Goal: Task Accomplishment & Management: Use online tool/utility

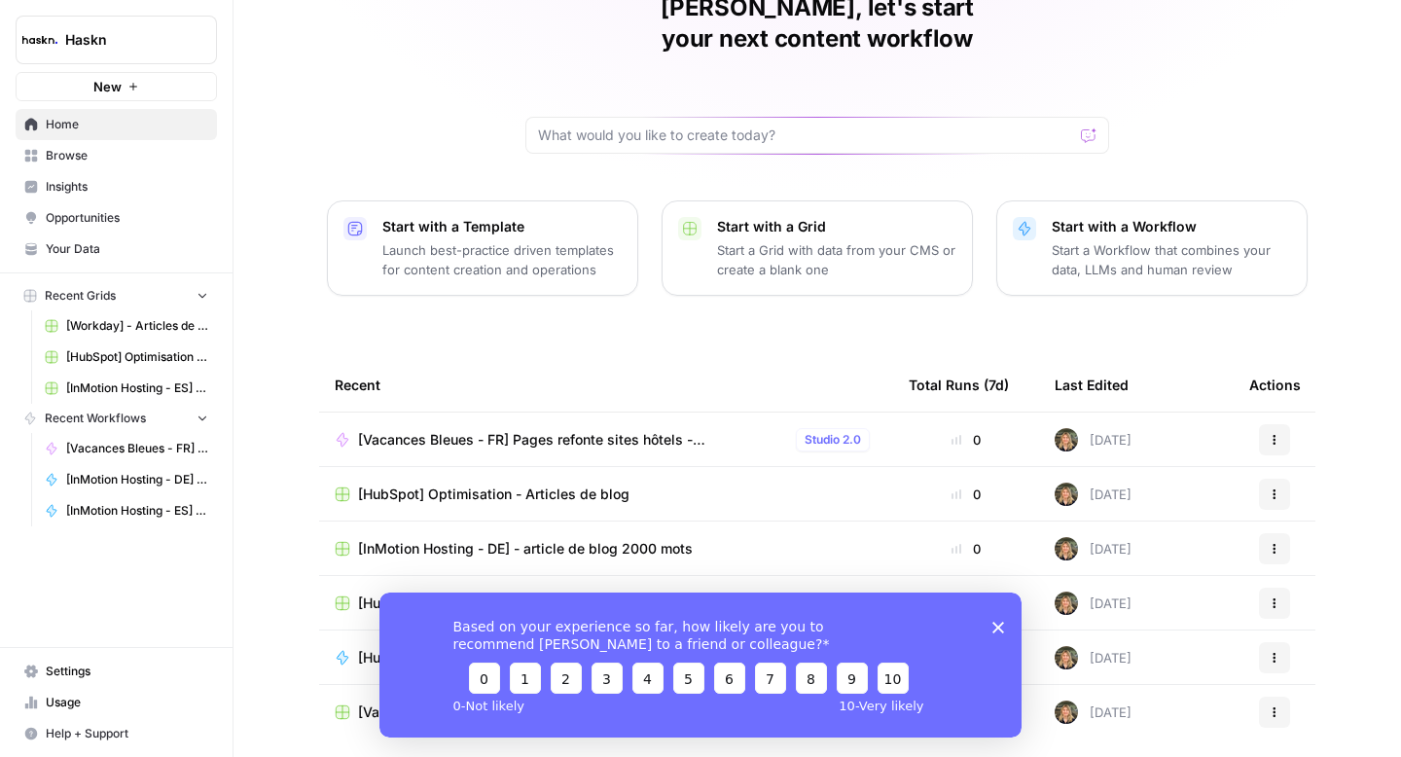
scroll to position [111, 0]
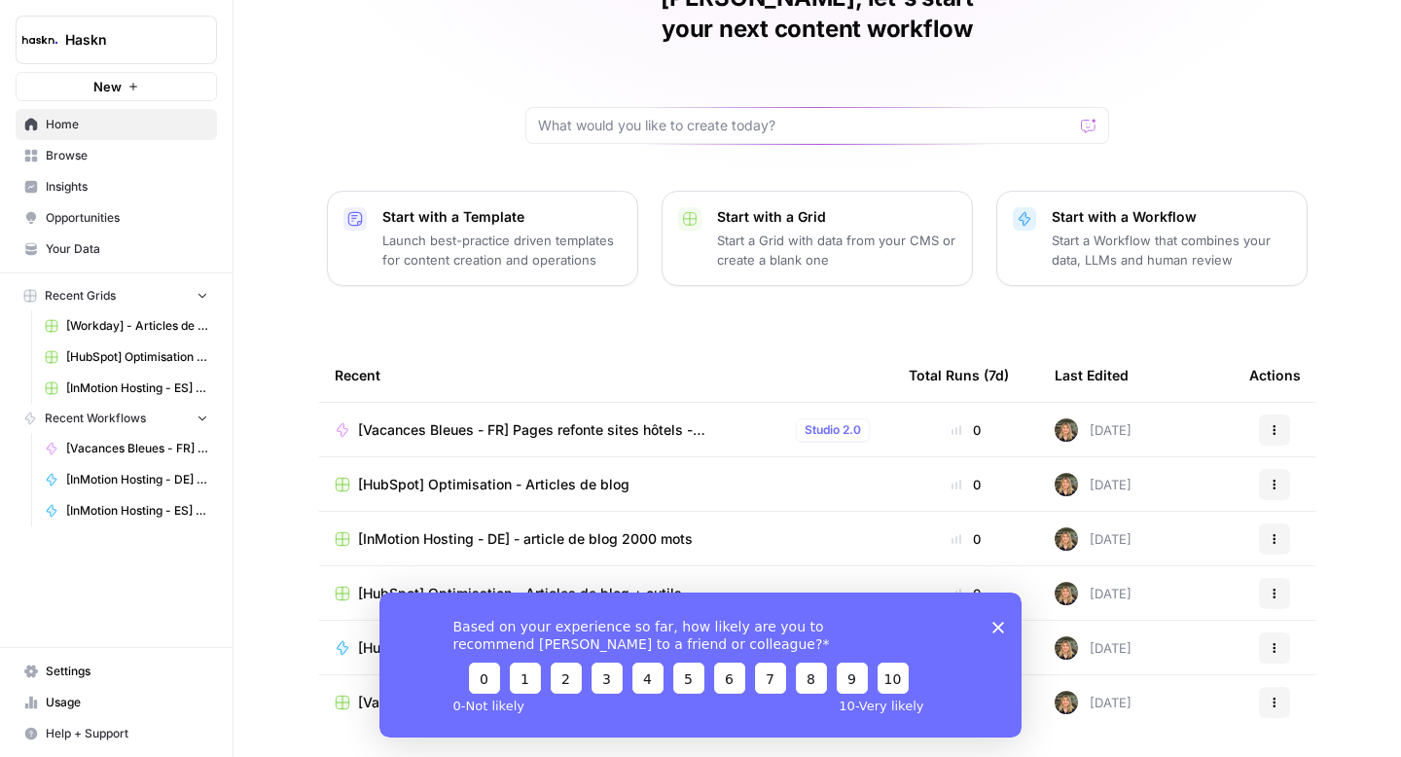
click at [582, 420] on span "[Vacances Bleues - FR] Pages refonte sites hôtels - [GEOGRAPHIC_DATA]" at bounding box center [573, 429] width 430 height 19
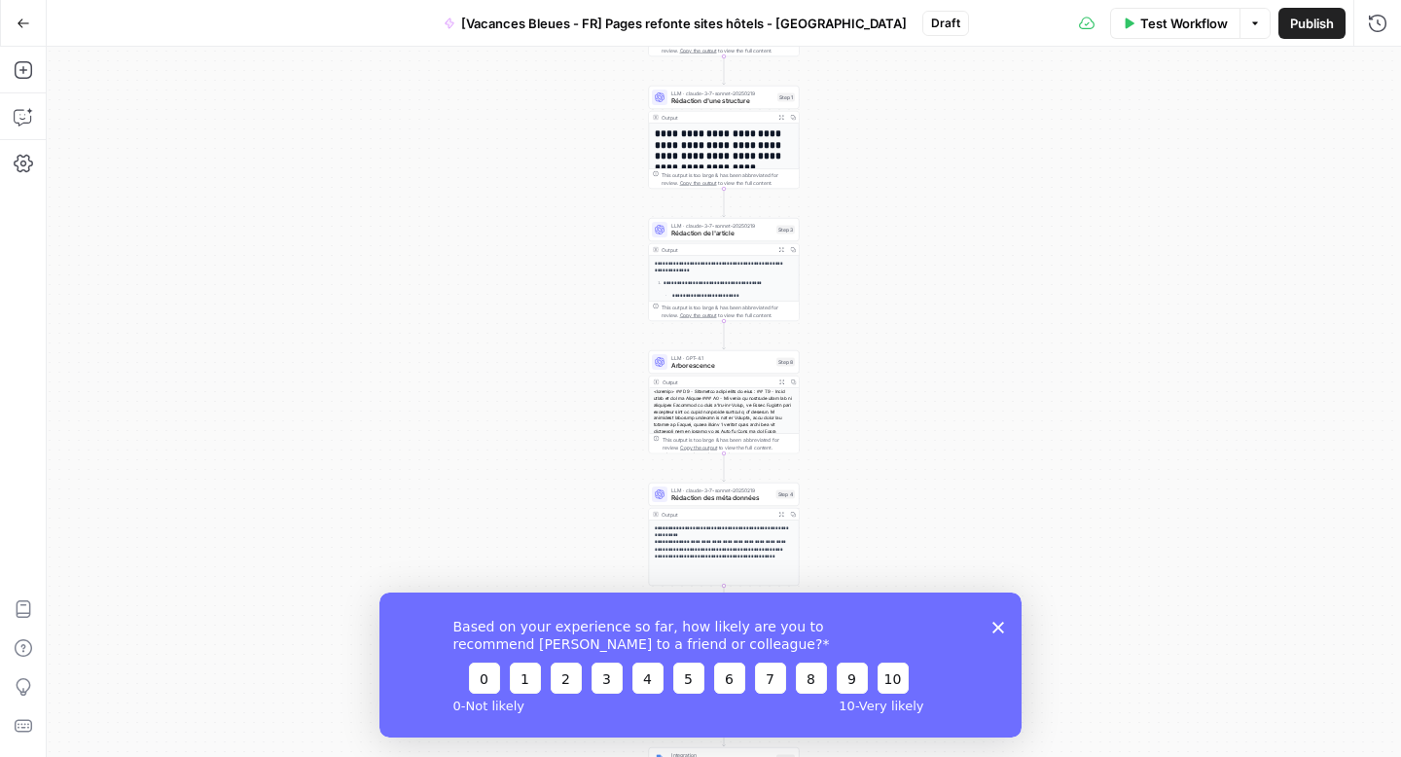
click at [996, 629] on icon "Close survey" at bounding box center [998, 627] width 12 height 12
